Goal: Task Accomplishment & Management: Complete application form

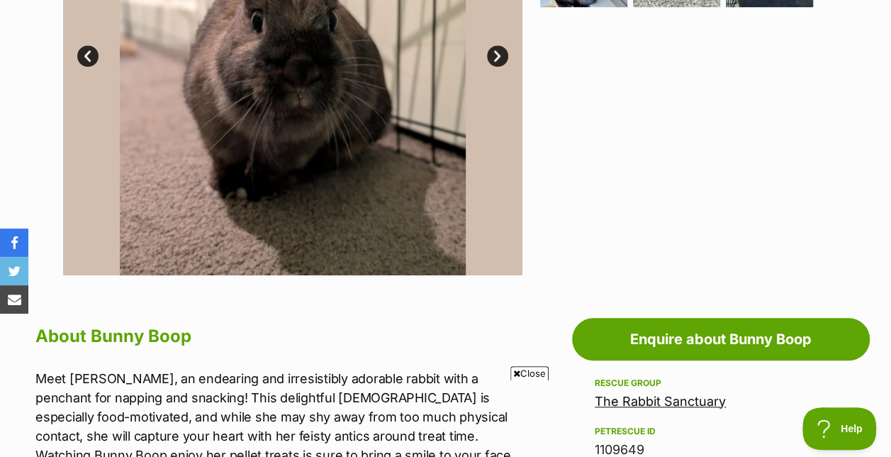
scroll to position [482, 0]
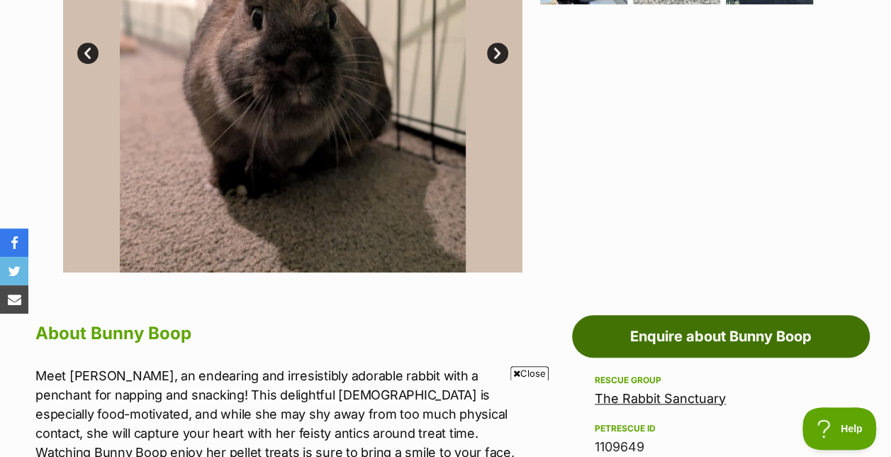
click at [767, 340] on link "Enquire about Bunny Boop" at bounding box center [721, 336] width 298 height 43
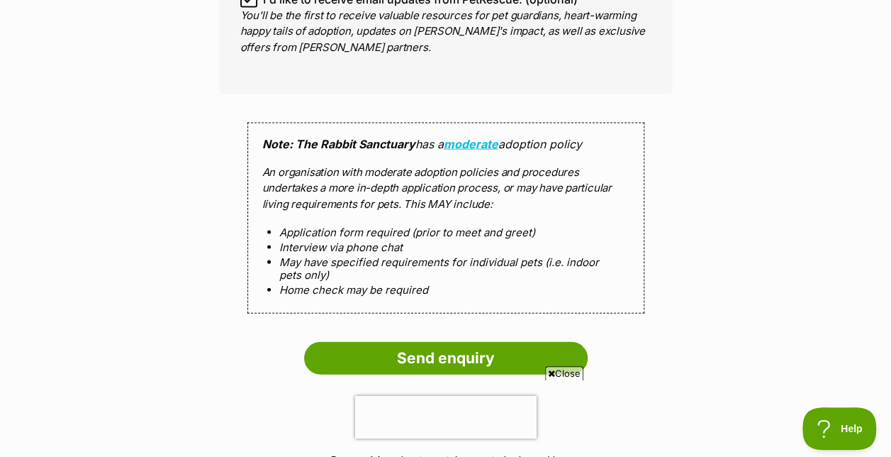
scroll to position [1415, 0]
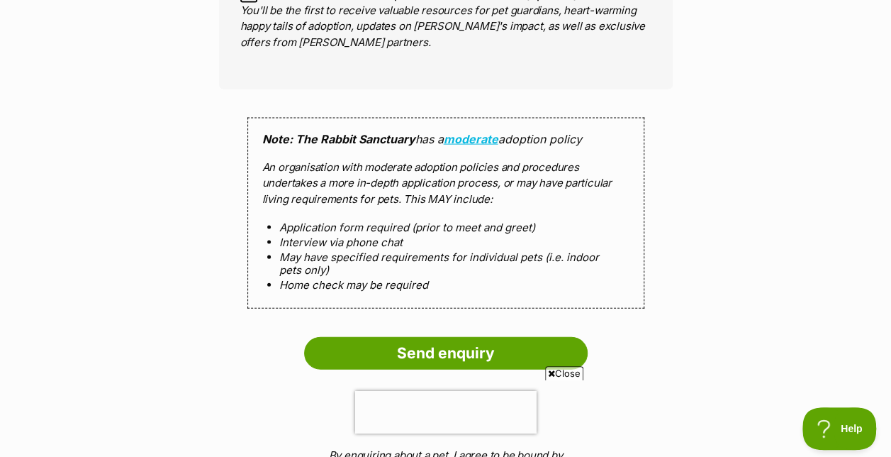
click at [495, 349] on input "Send enquiry" at bounding box center [446, 353] width 284 height 33
